Goal: Information Seeking & Learning: Find specific fact

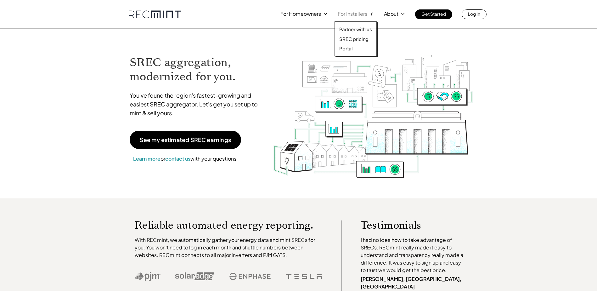
click at [360, 13] on p "For Installers" at bounding box center [352, 13] width 30 height 9
drag, startPoint x: 358, startPoint y: 40, endPoint x: 298, endPoint y: 31, distance: 60.7
click at [358, 40] on p "SREC pricing" at bounding box center [353, 39] width 29 height 6
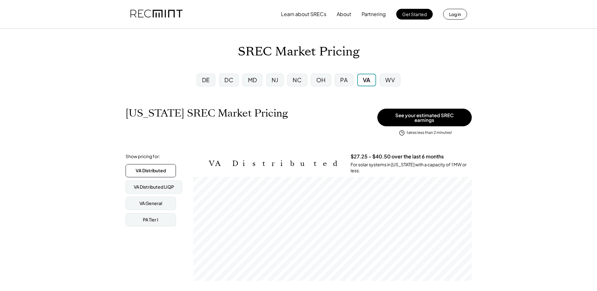
scroll to position [104, 278]
drag, startPoint x: 270, startPoint y: 54, endPoint x: 243, endPoint y: 53, distance: 27.1
click at [243, 53] on h1 "SREC Market Pricing" at bounding box center [298, 51] width 121 height 15
drag, startPoint x: 243, startPoint y: 53, endPoint x: 232, endPoint y: 57, distance: 11.2
click at [232, 57] on div "SREC Market Pricing" at bounding box center [298, 51] width 597 height 15
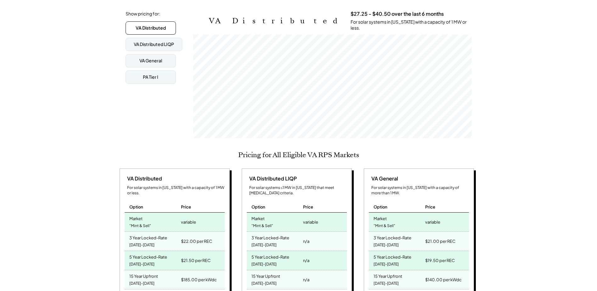
scroll to position [189, 0]
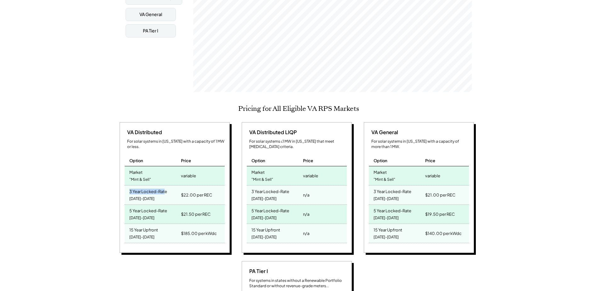
drag, startPoint x: 129, startPoint y: 182, endPoint x: 165, endPoint y: 188, distance: 36.6
click at [165, 188] on div "3 Year Locked-Rate 2025-2027" at bounding box center [152, 194] width 55 height 19
drag, startPoint x: 165, startPoint y: 188, endPoint x: 172, endPoint y: 191, distance: 7.6
click at [171, 191] on div "3 Year Locked-Rate 2025-2027" at bounding box center [152, 194] width 55 height 19
drag, startPoint x: 183, startPoint y: 186, endPoint x: 190, endPoint y: 186, distance: 6.9
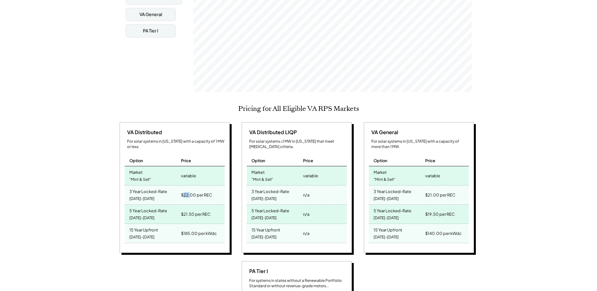
click at [190, 190] on div "$22.00 per REC" at bounding box center [196, 194] width 31 height 9
drag, startPoint x: 190, startPoint y: 186, endPoint x: 177, endPoint y: 193, distance: 14.7
click at [177, 193] on div "3 Year Locked-Rate 2025-2027" at bounding box center [152, 194] width 55 height 19
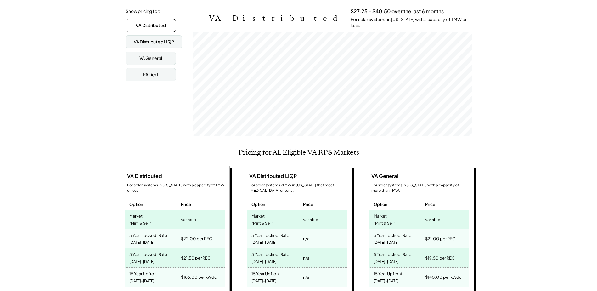
scroll to position [31, 0]
